Goal: Feedback & Contribution: Submit feedback/report problem

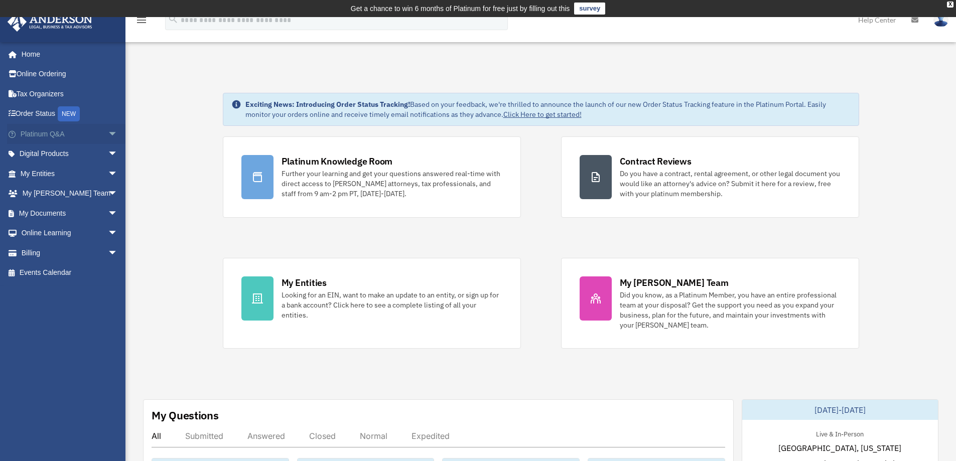
click at [108, 136] on span "arrow_drop_down" at bounding box center [118, 134] width 20 height 21
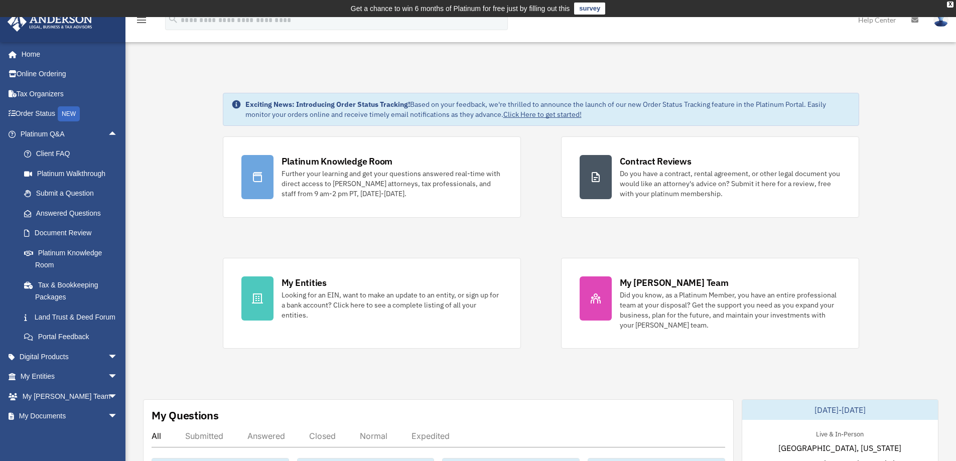
click at [595, 9] on link "survey" at bounding box center [589, 9] width 31 height 12
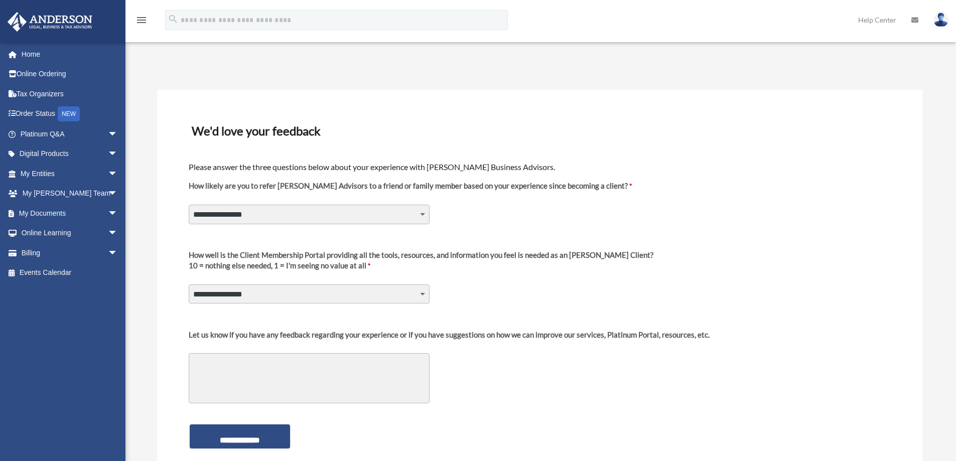
click at [39, 23] on img at bounding box center [50, 22] width 91 height 20
